Goal: Transaction & Acquisition: Purchase product/service

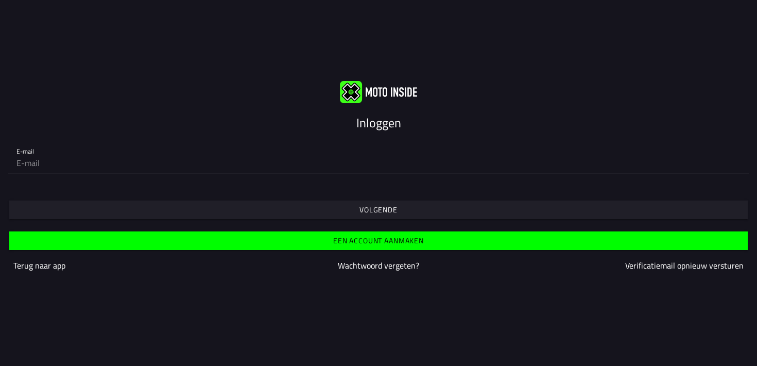
click at [321, 189] on div "Volgende" at bounding box center [378, 200] width 757 height 37
click at [344, 211] on span "Volgende" at bounding box center [378, 209] width 723 height 19
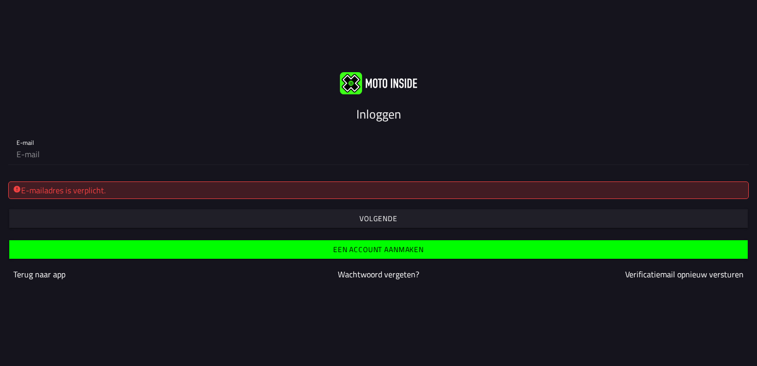
click at [265, 181] on div "E-mailadres is verplicht. Volgende" at bounding box center [378, 200] width 757 height 55
click at [258, 147] on input "email" at bounding box center [378, 154] width 724 height 21
type input "[EMAIL_ADDRESS][PERSON_NAME][DOMAIN_NAME]"
click at [236, 244] on span "Een account aanmaken" at bounding box center [378, 249] width 723 height 19
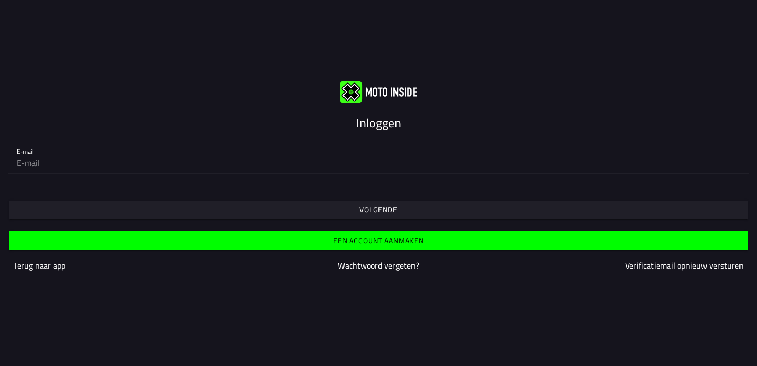
click at [217, 162] on input "email" at bounding box center [378, 162] width 724 height 21
type input "[EMAIL_ADDRESS][PERSON_NAME][DOMAIN_NAME]"
click at [315, 205] on span "Volgende" at bounding box center [378, 209] width 723 height 19
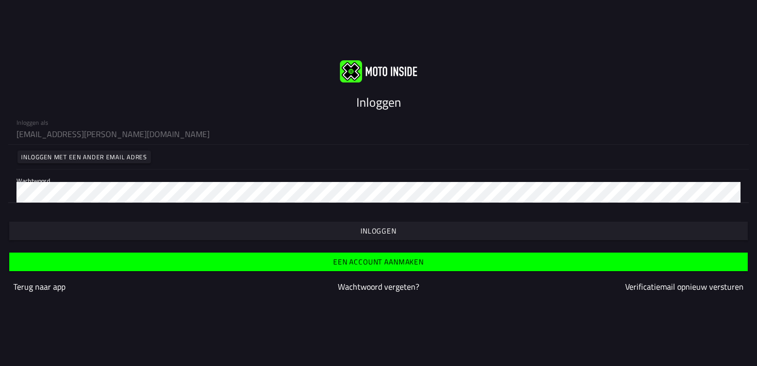
click at [315, 230] on span "button" at bounding box center [378, 230] width 723 height 19
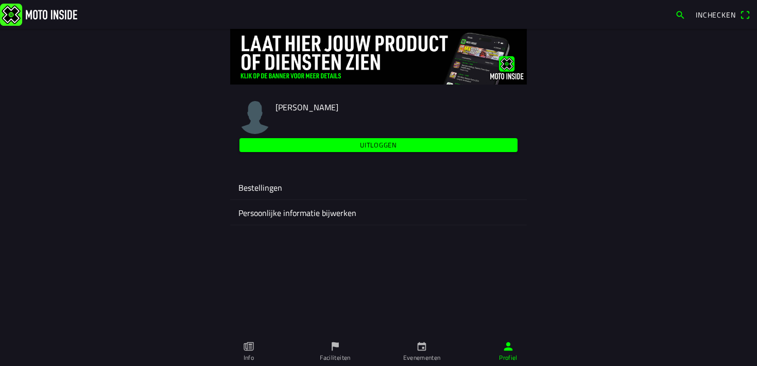
click at [333, 349] on icon "flag" at bounding box center [335, 345] width 11 height 11
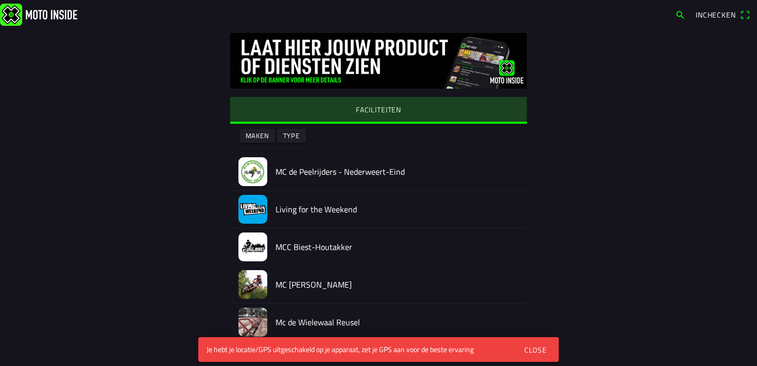
click at [276, 111] on button "FACILITEITEN" at bounding box center [378, 109] width 297 height 25
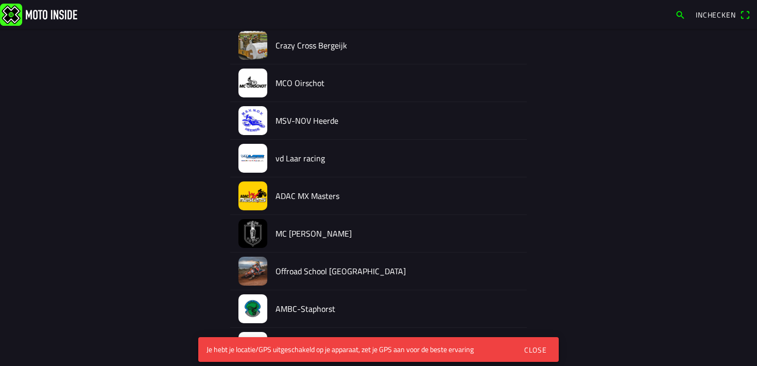
scroll to position [801, 0]
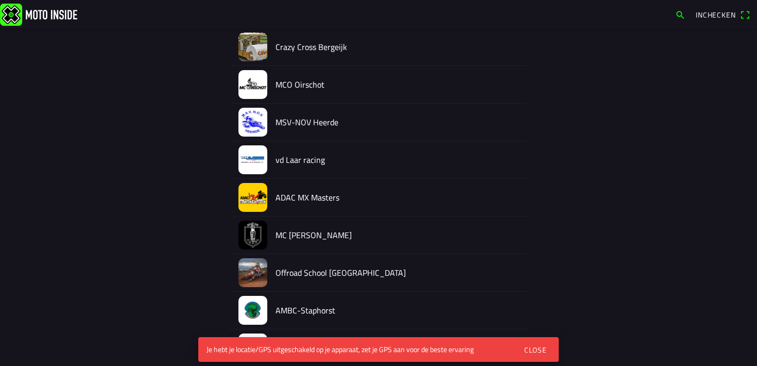
drag, startPoint x: 278, startPoint y: 128, endPoint x: 292, endPoint y: 123, distance: 14.5
click at [281, 126] on div "MSV-NOV Heerde" at bounding box center [397, 122] width 243 height 37
click at [297, 123] on h2 "MSV-NOV Heerde" at bounding box center [397, 122] width 243 height 10
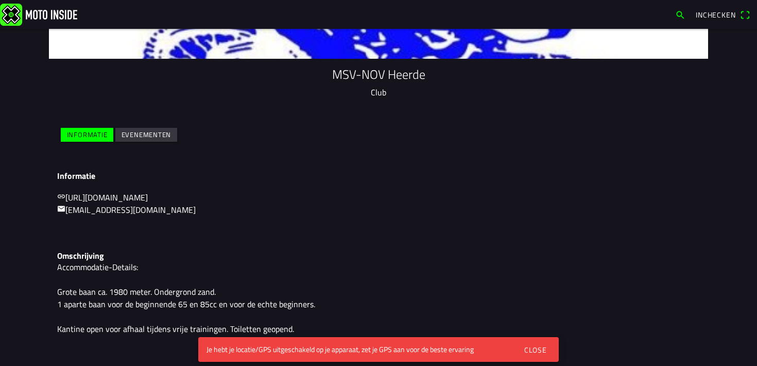
scroll to position [67, 0]
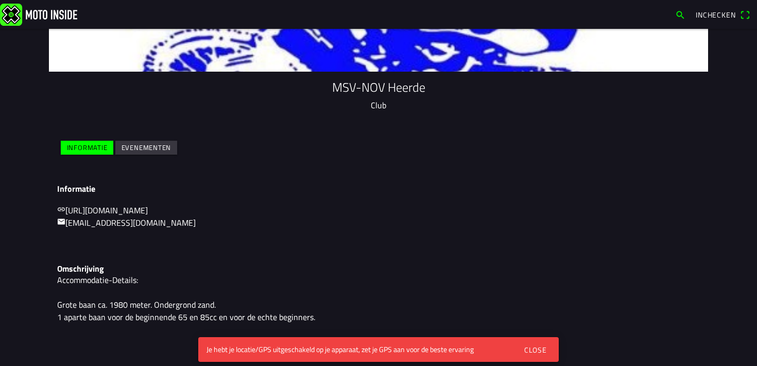
click at [0, 0] on slot "Evenementen" at bounding box center [0, 0] width 0 height 0
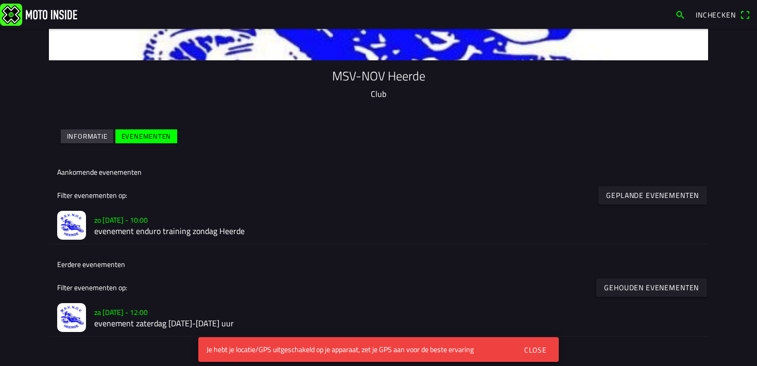
scroll to position [190, 0]
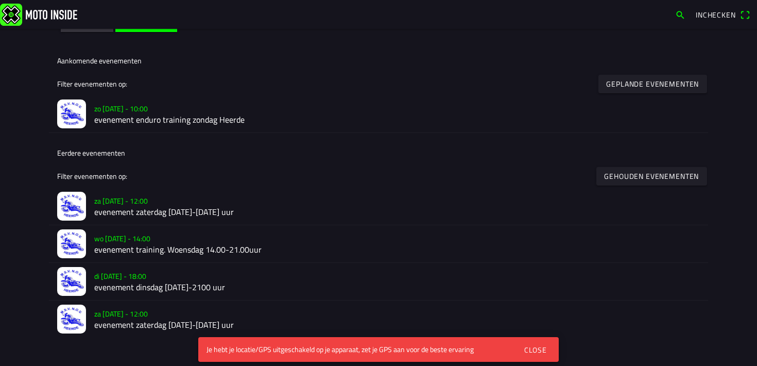
click at [166, 211] on h2 "evenement zaterdag [DATE]-[DATE] uur" at bounding box center [397, 213] width 606 height 10
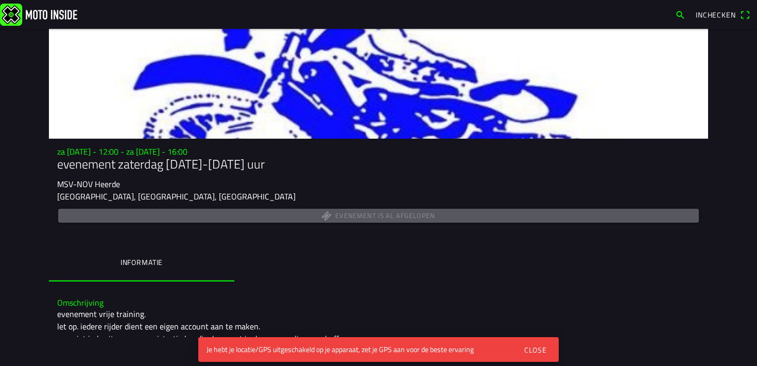
scroll to position [100, 0]
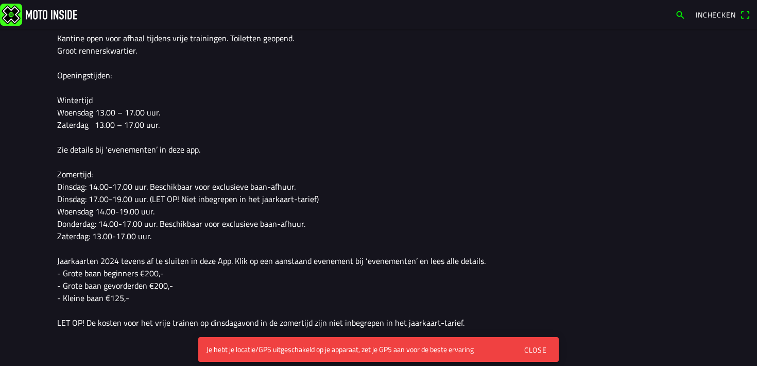
scroll to position [98, 0]
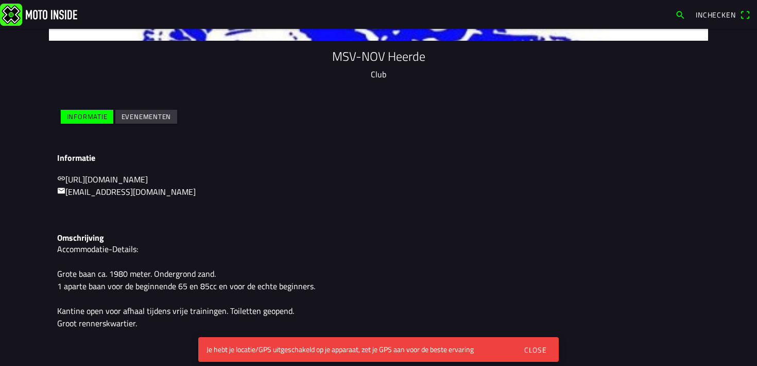
click at [0, 0] on slot "Evenementen" at bounding box center [0, 0] width 0 height 0
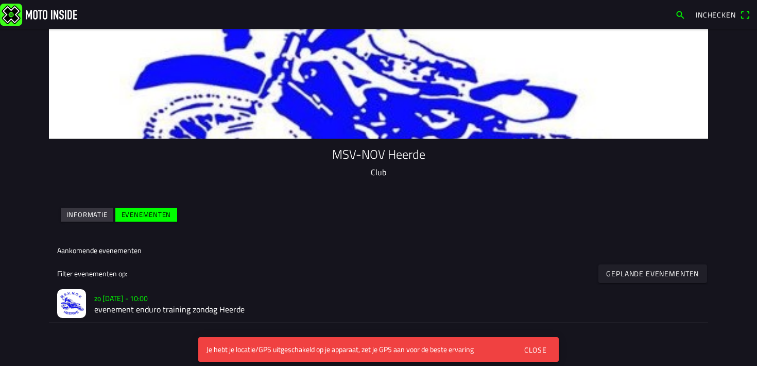
scroll to position [258, 0]
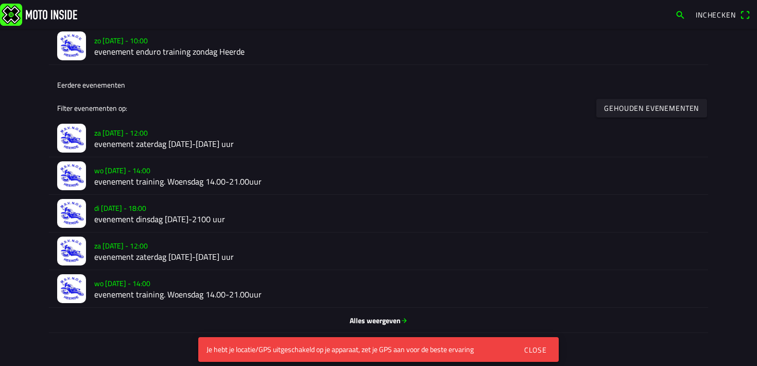
click at [122, 253] on h2 "evenement zaterdag [DATE]-[DATE] uur" at bounding box center [397, 257] width 606 height 10
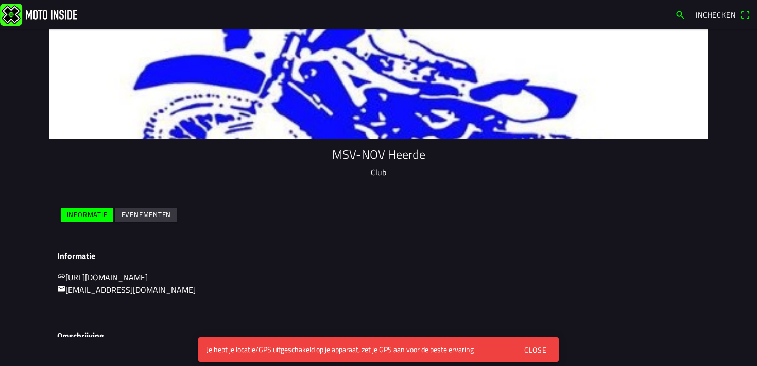
click at [175, 213] on button "Evenementen" at bounding box center [146, 215] width 62 height 14
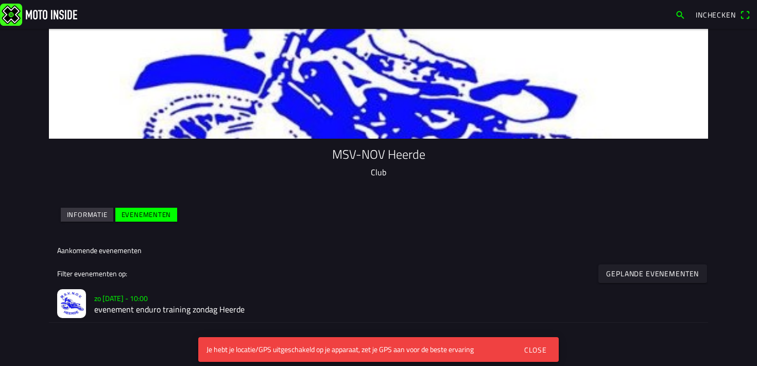
click at [0, 0] on slot "zo [DATE] - 10:00" at bounding box center [0, 0] width 0 height 0
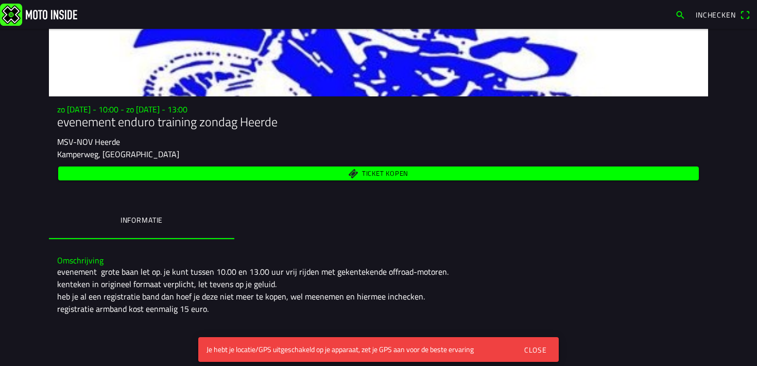
scroll to position [88, 0]
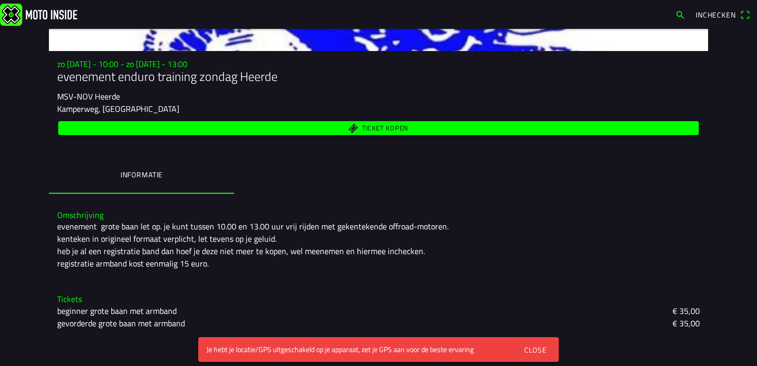
click at [231, 132] on span "Ticket kopen" at bounding box center [378, 128] width 629 height 14
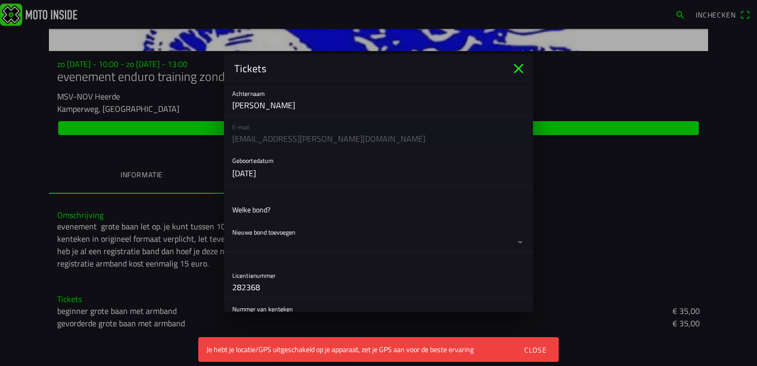
scroll to position [62, 0]
click at [277, 210] on ion-list-header "Welke bond?" at bounding box center [378, 208] width 309 height 23
click at [275, 240] on button "button" at bounding box center [382, 235] width 301 height 30
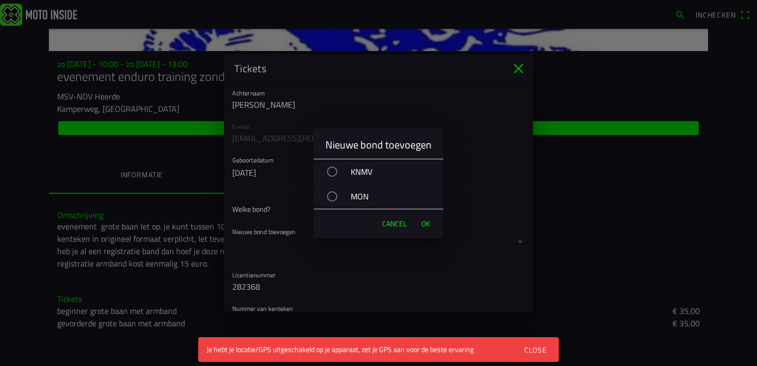
click at [361, 169] on div "KNMV" at bounding box center [383, 172] width 119 height 26
click at [420, 221] on button "OK" at bounding box center [425, 223] width 19 height 21
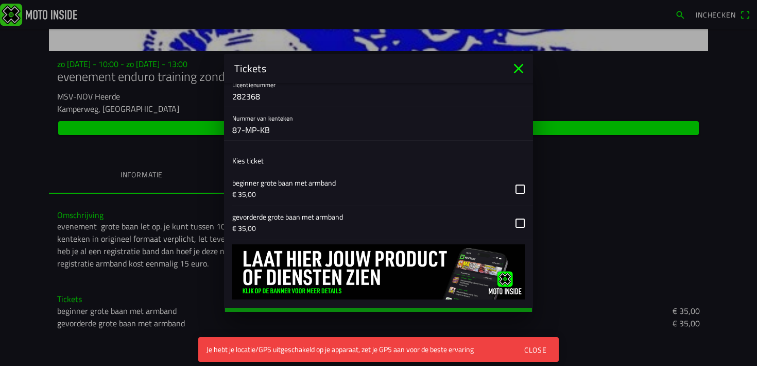
scroll to position [318, 0]
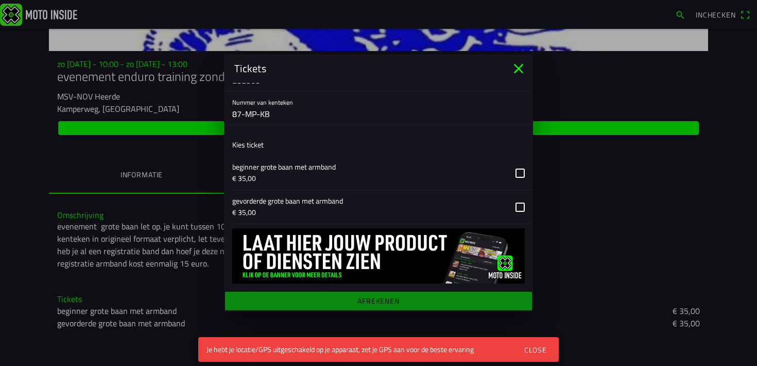
click at [515, 206] on button "button" at bounding box center [382, 206] width 301 height 33
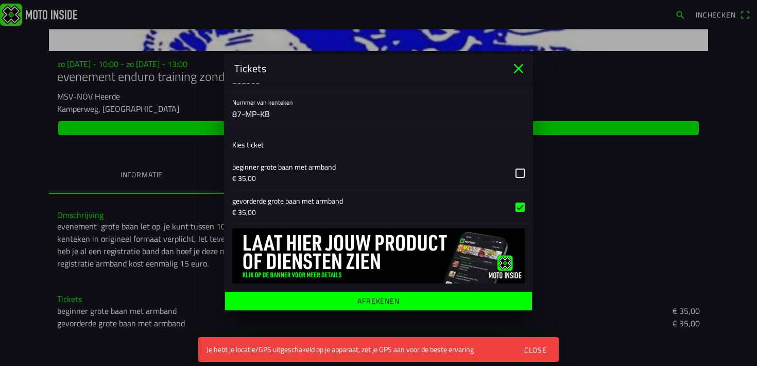
click at [386, 299] on ion-label "Afrekenen" at bounding box center [378, 300] width 42 height 7
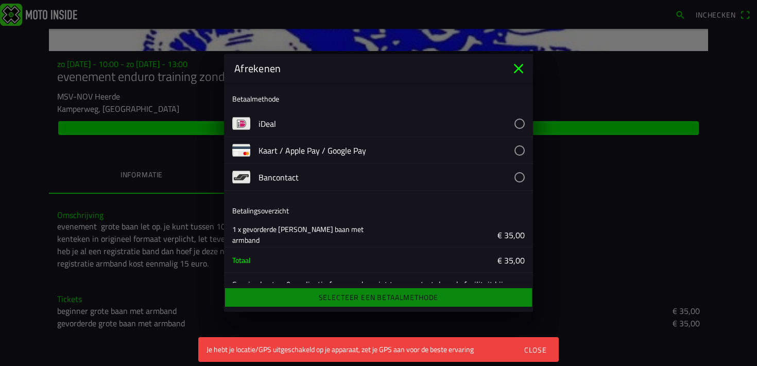
click at [377, 129] on button "button" at bounding box center [396, 123] width 275 height 26
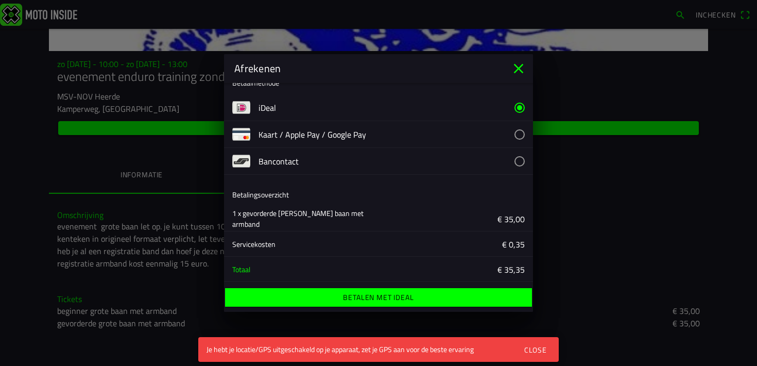
scroll to position [15, 0]
click at [376, 140] on button "button" at bounding box center [396, 135] width 275 height 26
click at [373, 163] on button "button" at bounding box center [396, 162] width 275 height 26
click at [366, 92] on ion-list-header "Betaalmethode" at bounding box center [378, 83] width 309 height 23
click at [365, 97] on button "button" at bounding box center [396, 108] width 275 height 26
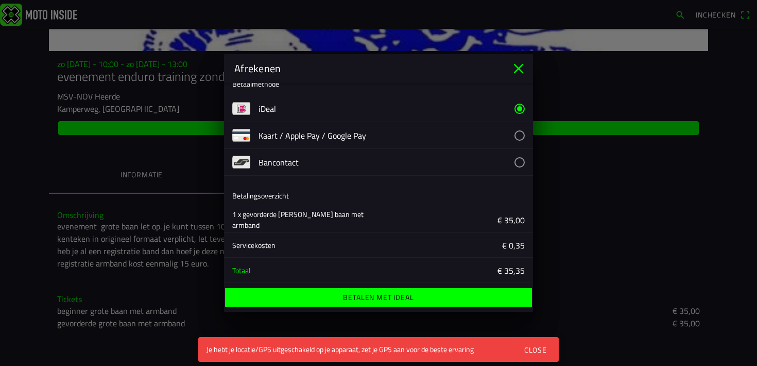
click at [398, 302] on span "Betalen met iDeal" at bounding box center [378, 297] width 291 height 19
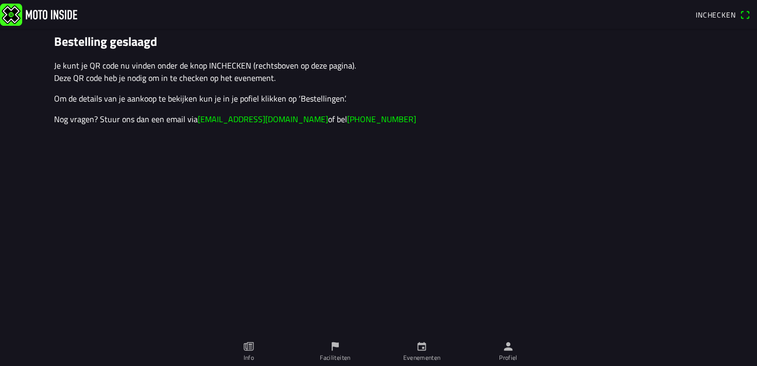
click at [64, 6] on img at bounding box center [38, 14] width 77 height 22
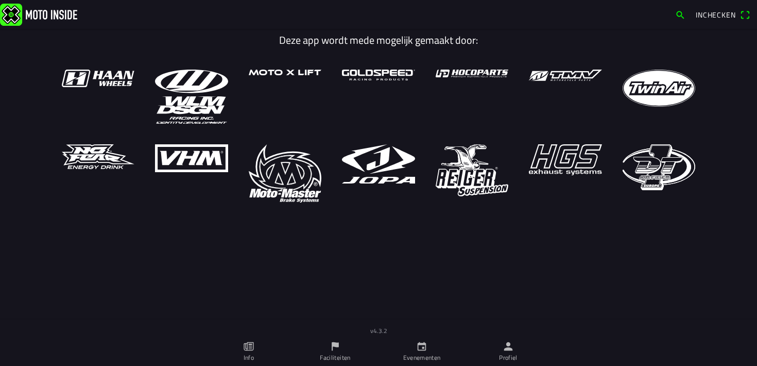
click at [717, 22] on span "Inchecken" at bounding box center [723, 15] width 54 height 16
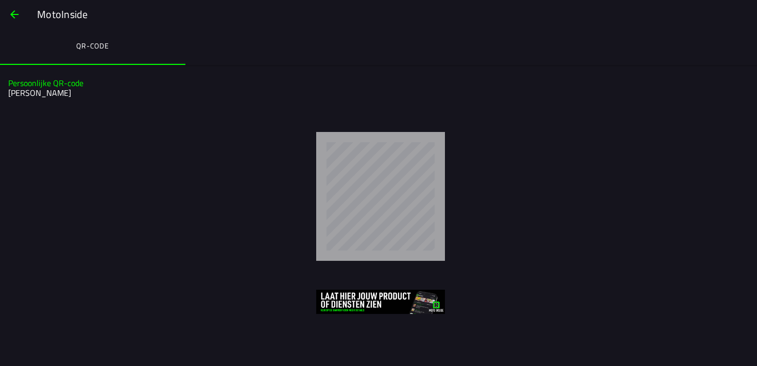
click at [276, 187] on div at bounding box center [380, 196] width 736 height 129
click at [8, 19] on span "button" at bounding box center [14, 14] width 12 height 25
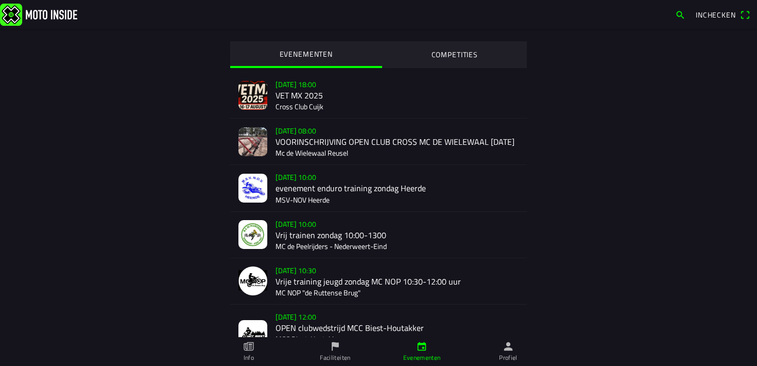
click at [503, 334] on div "zo 17 aug. - 12:00 OPEN clubwedstrijd MCC Biest-Houtakker MCC Biest-Houtakker U…" at bounding box center [397, 333] width 243 height 59
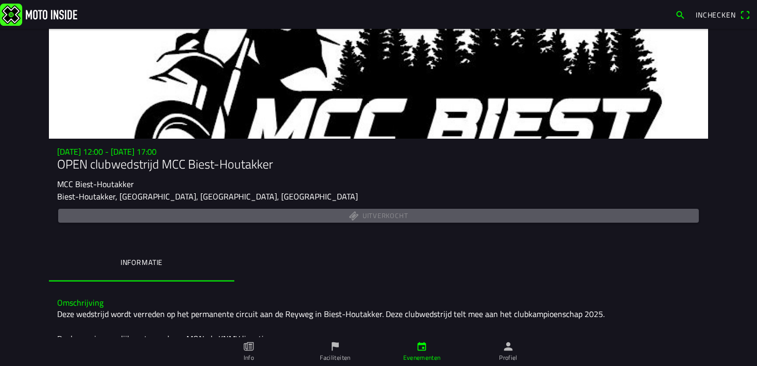
click at [34, 20] on img at bounding box center [38, 14] width 77 height 22
